Goal: Consume media (video, audio)

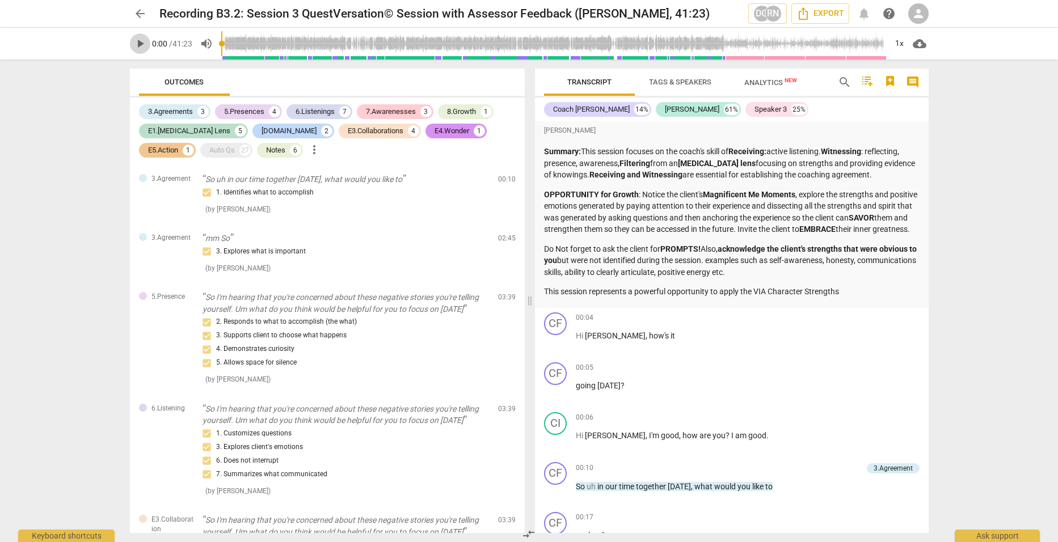
click at [138, 44] on span "play_arrow" at bounding box center [140, 44] width 14 height 14
type input "2"
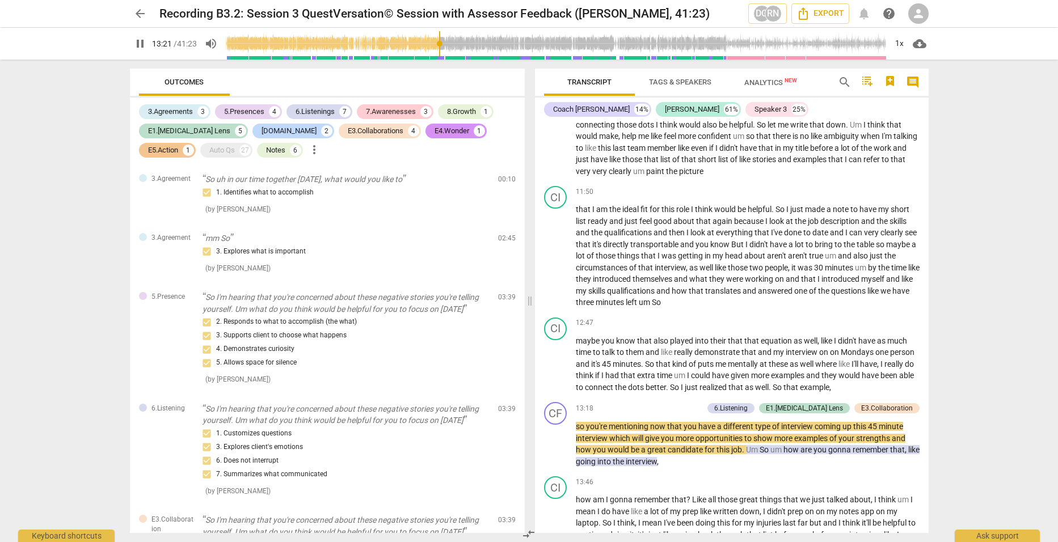
scroll to position [2358, 0]
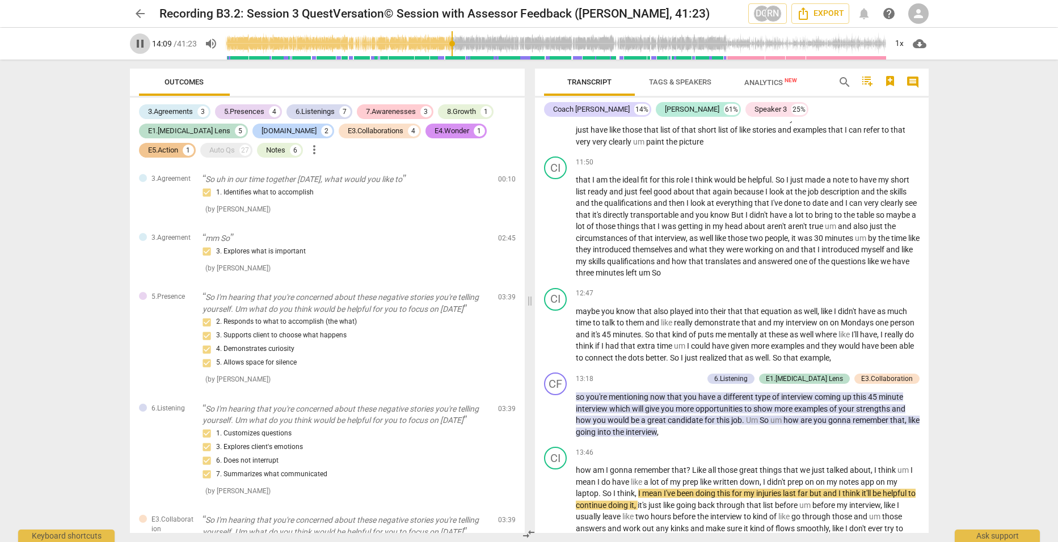
click at [138, 44] on span "pause" at bounding box center [140, 44] width 14 height 14
click at [138, 44] on span "play_arrow" at bounding box center [140, 44] width 14 height 14
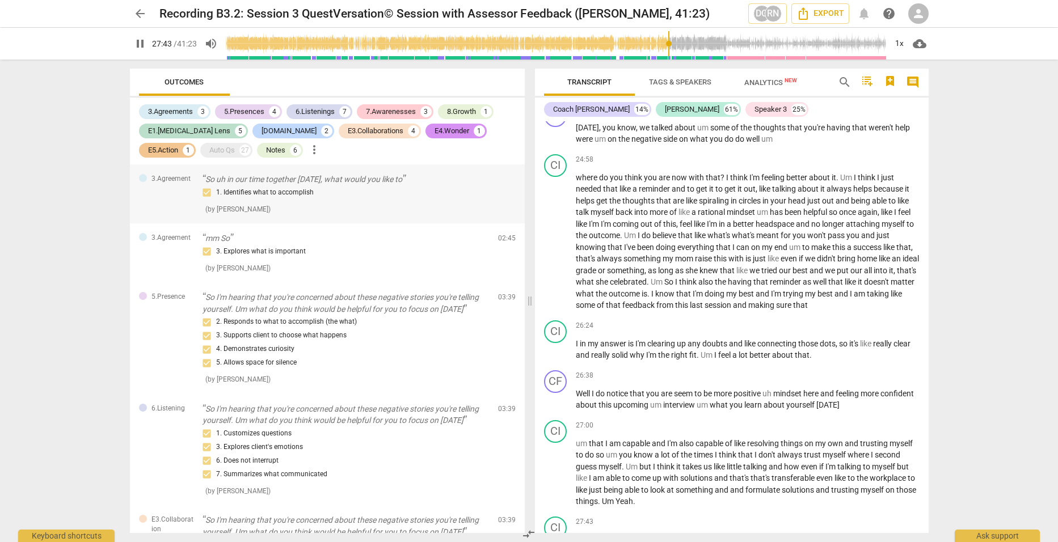
scroll to position [4927, 0]
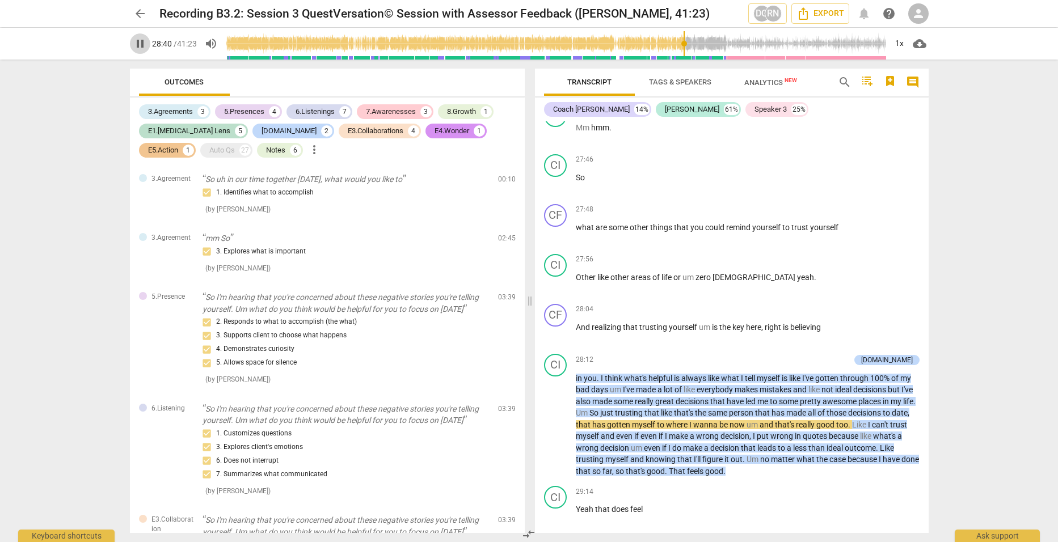
click at [138, 40] on span "pause" at bounding box center [140, 44] width 14 height 14
click at [138, 40] on span "play_arrow" at bounding box center [140, 44] width 14 height 14
click at [138, 40] on span "pause" at bounding box center [140, 44] width 14 height 14
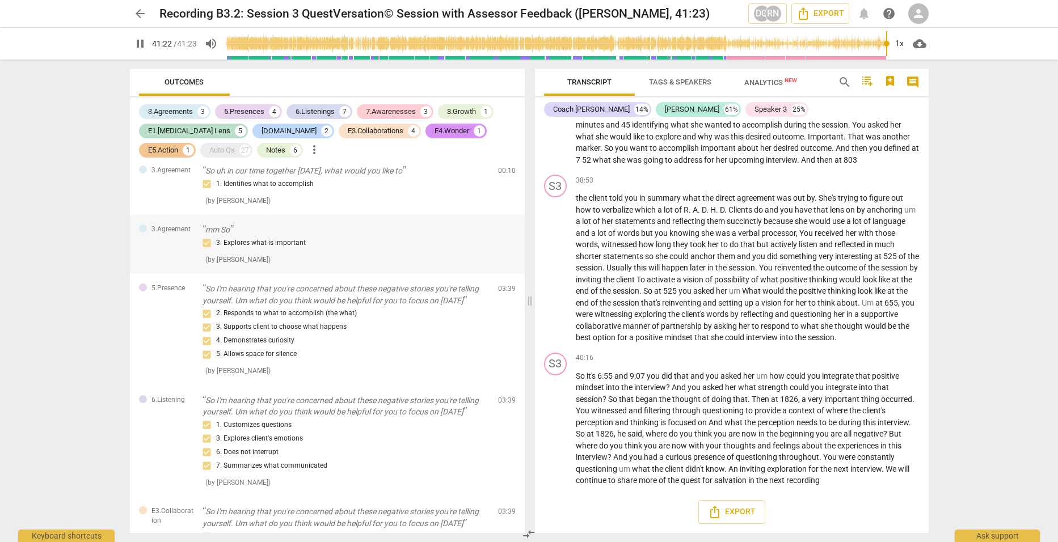
scroll to position [0, 0]
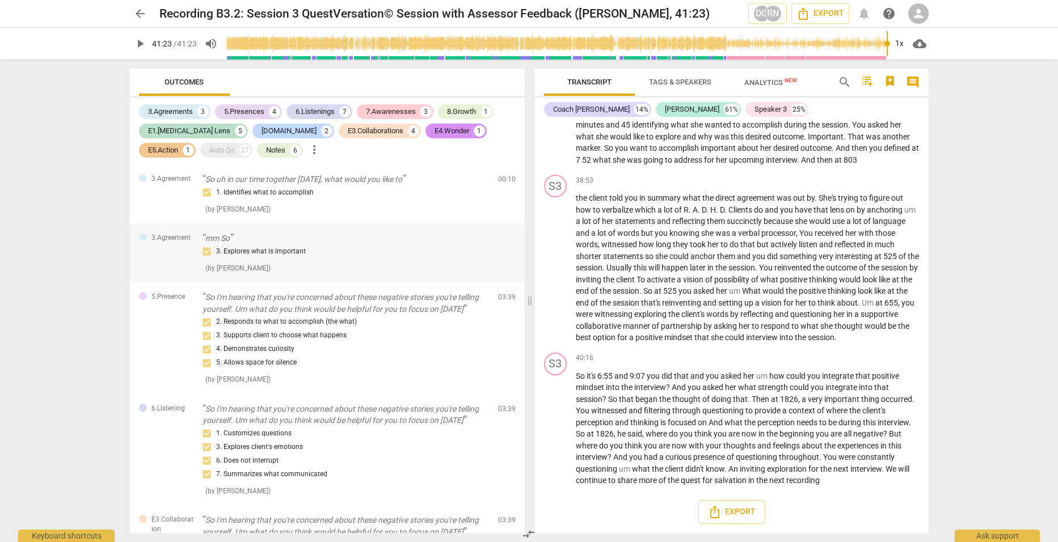
type input "2483"
click at [321, 176] on p "So uh in our time together [DATE], what would you like to" at bounding box center [345, 180] width 286 height 12
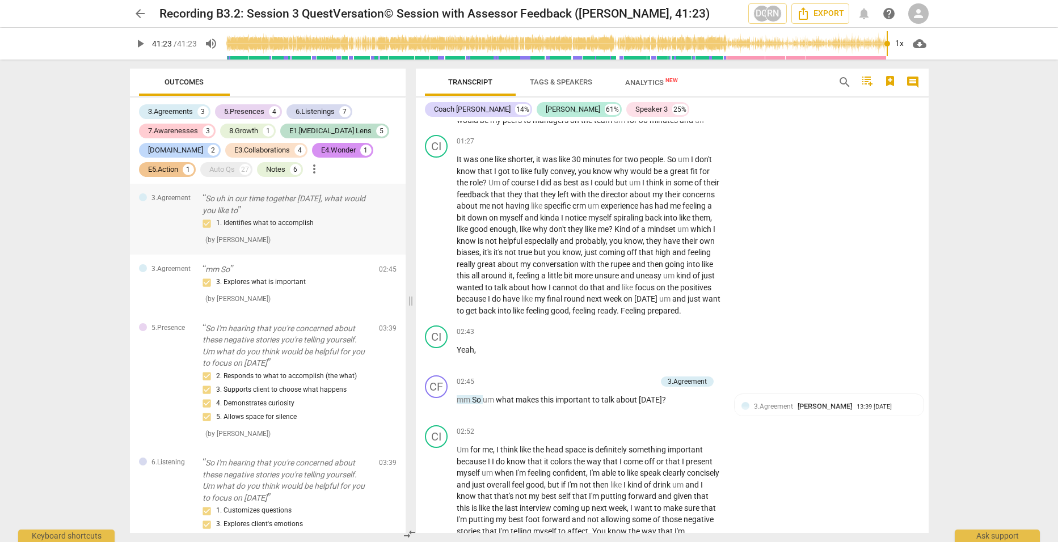
scroll to position [143, 0]
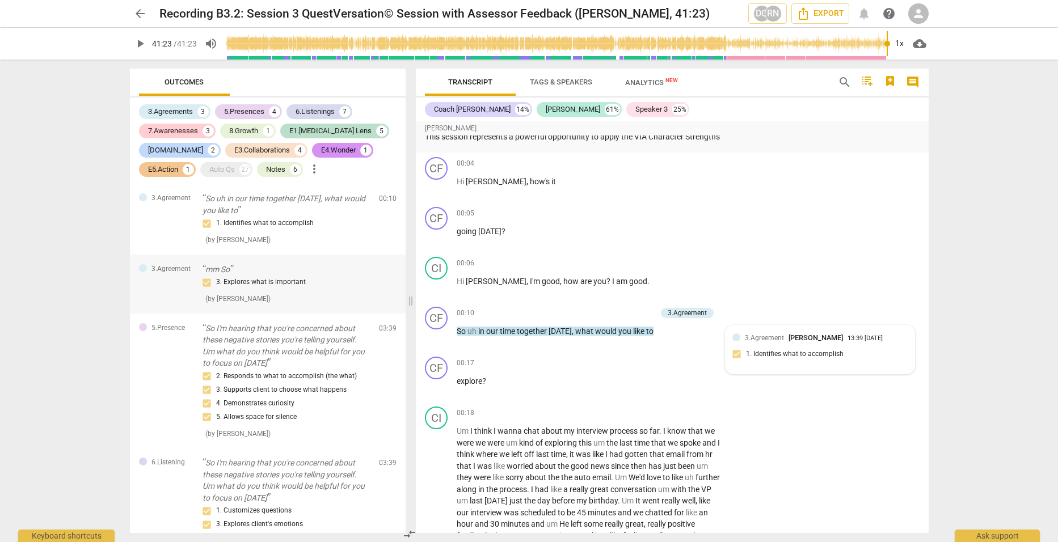
click at [249, 291] on div "3. Explores what is important ( by [PERSON_NAME] )" at bounding box center [285, 290] width 167 height 29
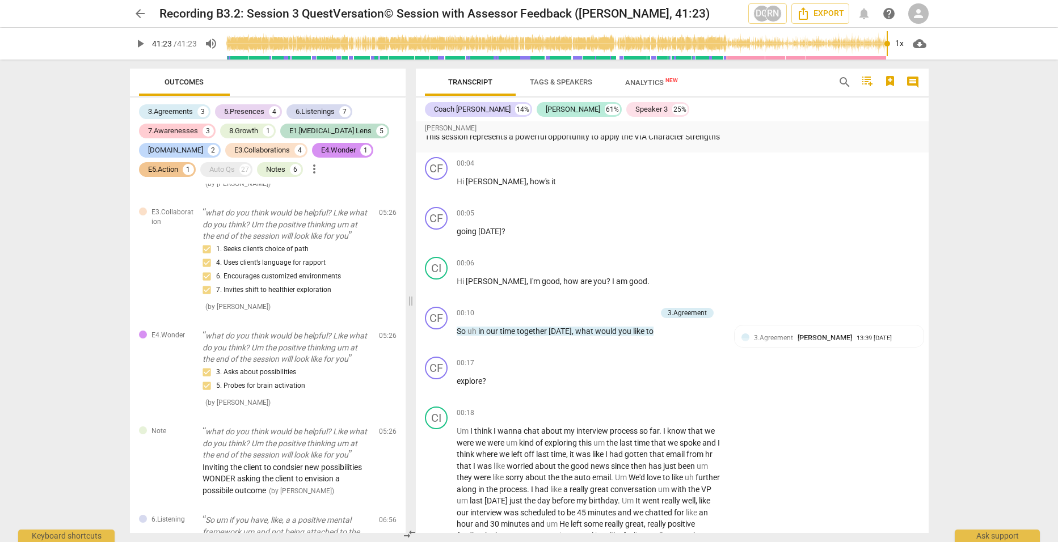
scroll to position [1134, 0]
